Goal: Transaction & Acquisition: Purchase product/service

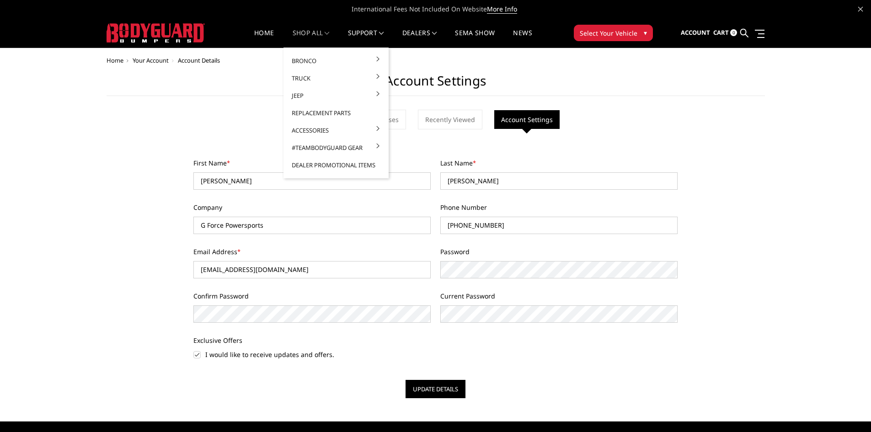
click at [299, 33] on link "shop all" at bounding box center [311, 39] width 37 height 18
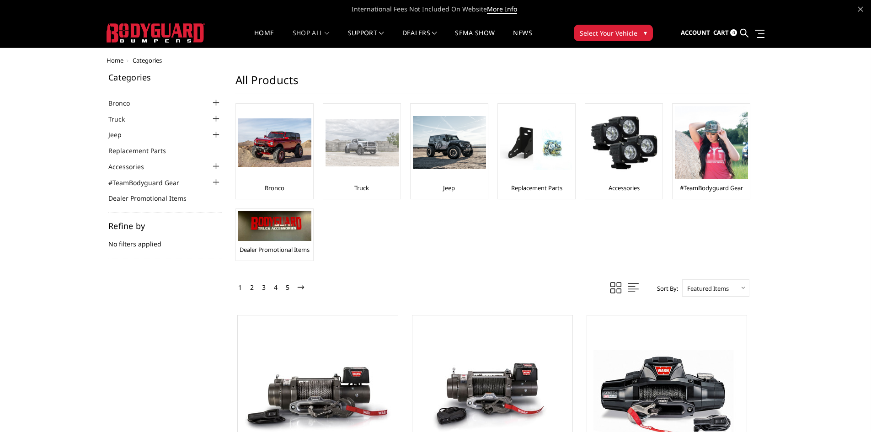
click at [376, 159] on img at bounding box center [362, 143] width 73 height 48
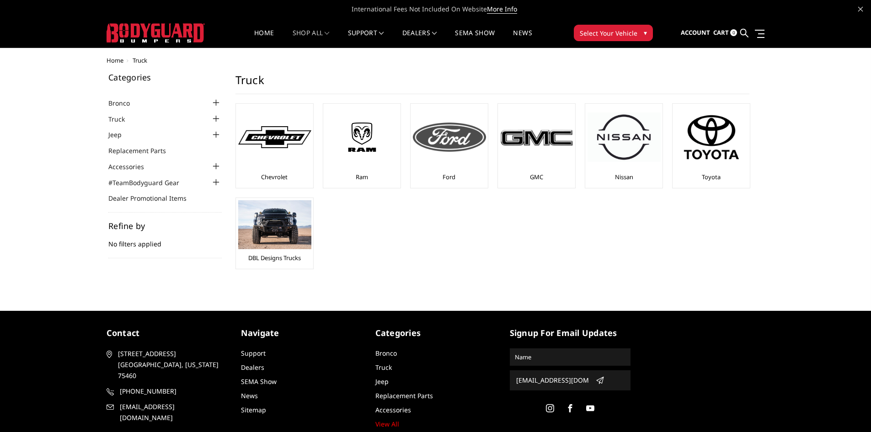
click at [443, 155] on div at bounding box center [449, 137] width 73 height 62
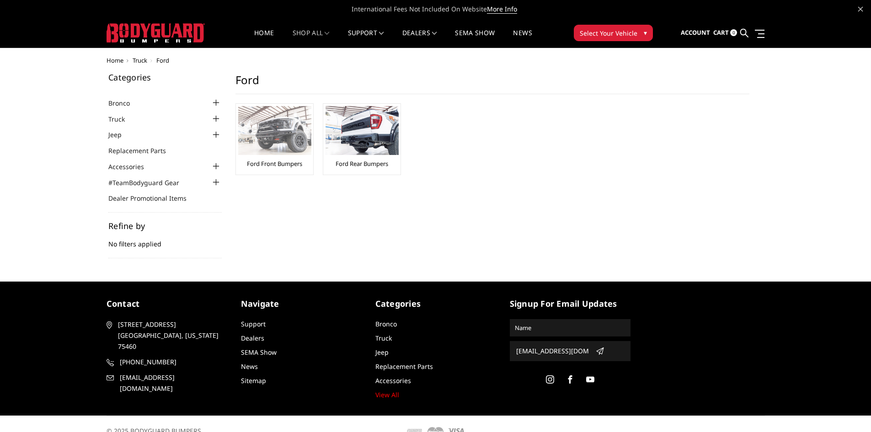
click at [280, 141] on img at bounding box center [274, 130] width 73 height 49
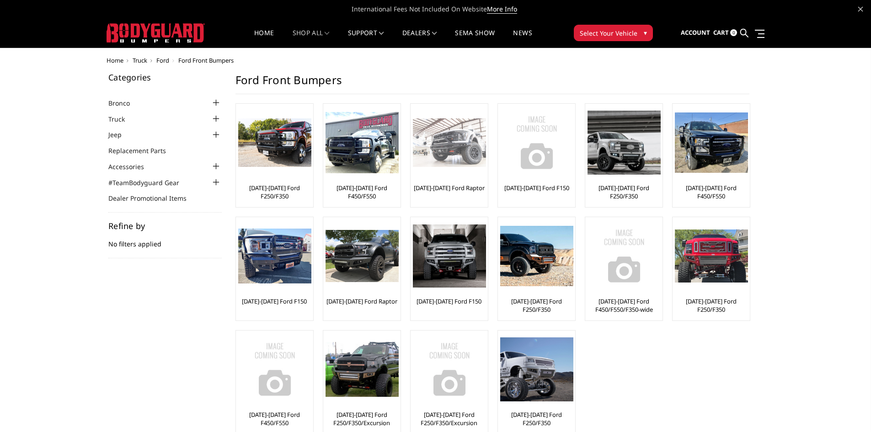
click at [453, 186] on link "[DATE]-[DATE] Ford Raptor" at bounding box center [449, 188] width 71 height 8
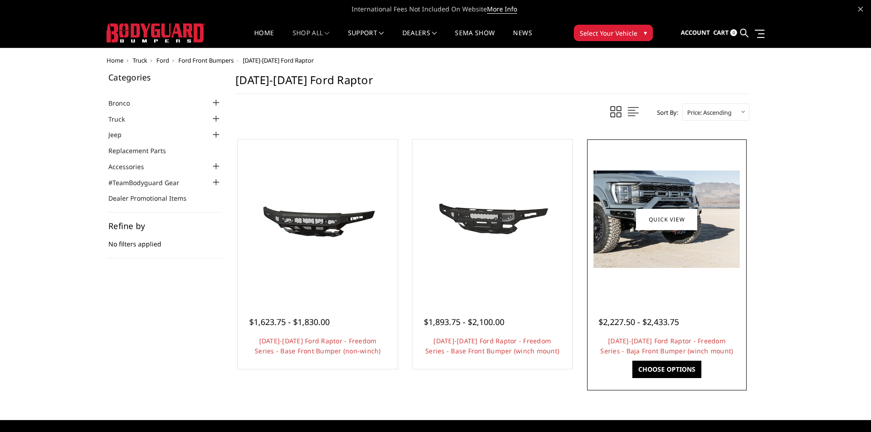
click at [675, 188] on img at bounding box center [667, 219] width 146 height 97
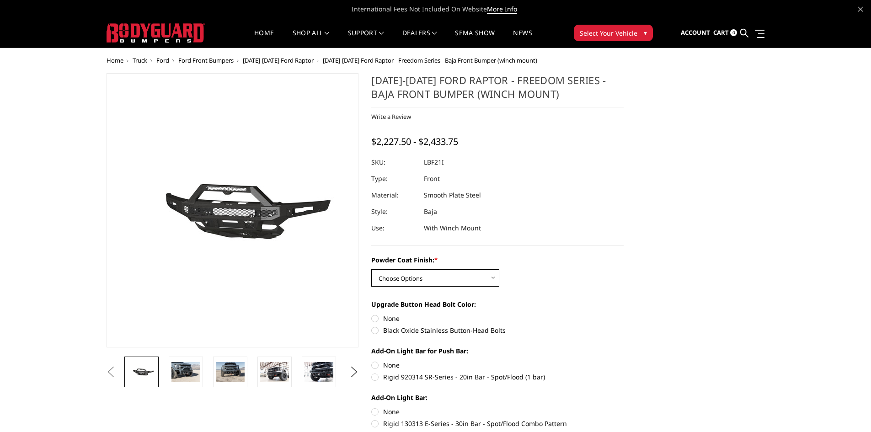
click at [462, 279] on select "Choose Options Bare Metal Texture Black Powder Coat" at bounding box center [435, 277] width 128 height 17
